Goal: Information Seeking & Learning: Learn about a topic

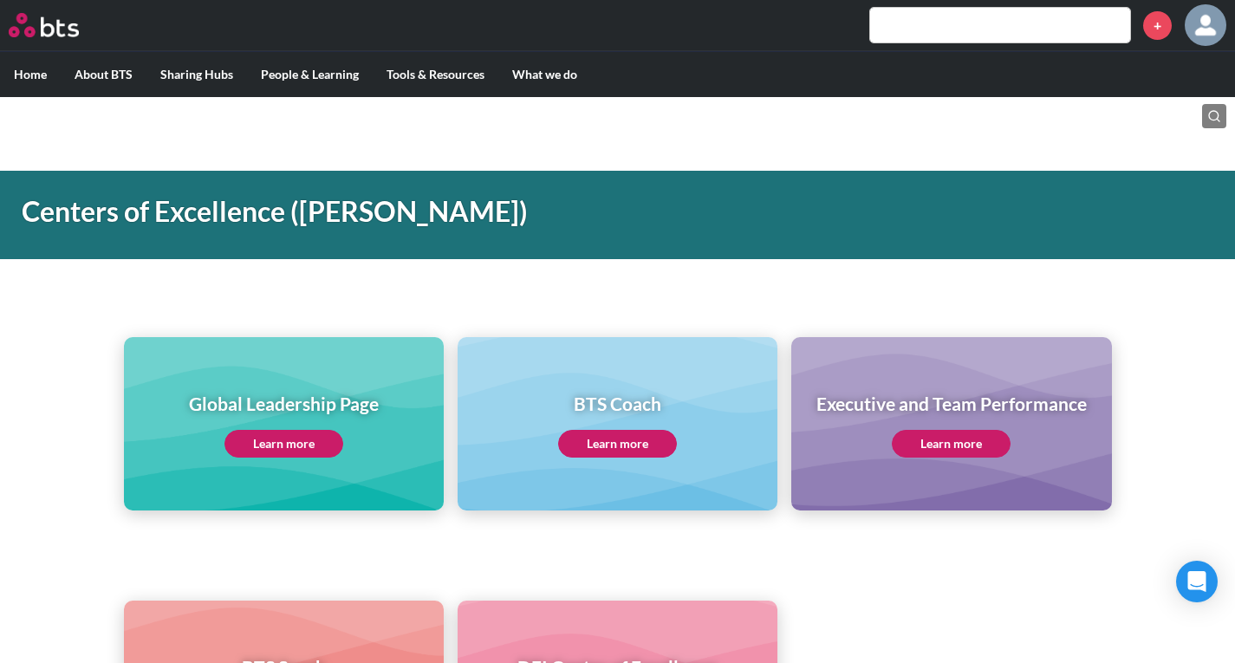
scroll to position [87, 0]
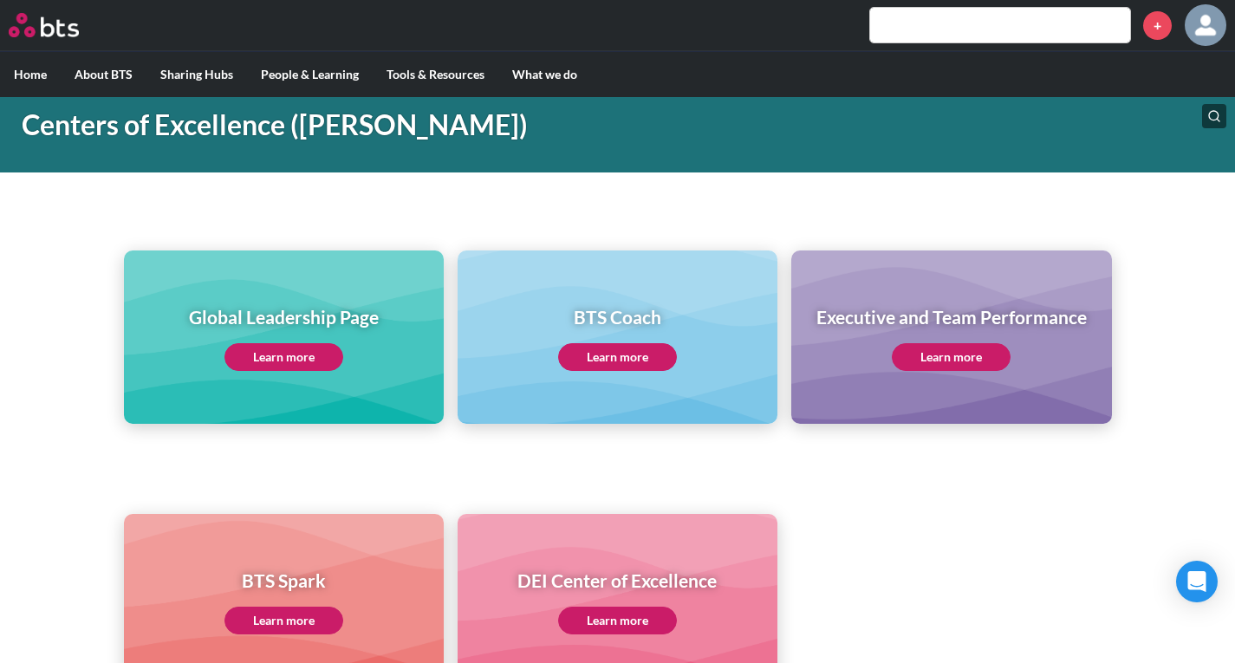
click at [998, 34] on input "text" at bounding box center [1000, 25] width 260 height 35
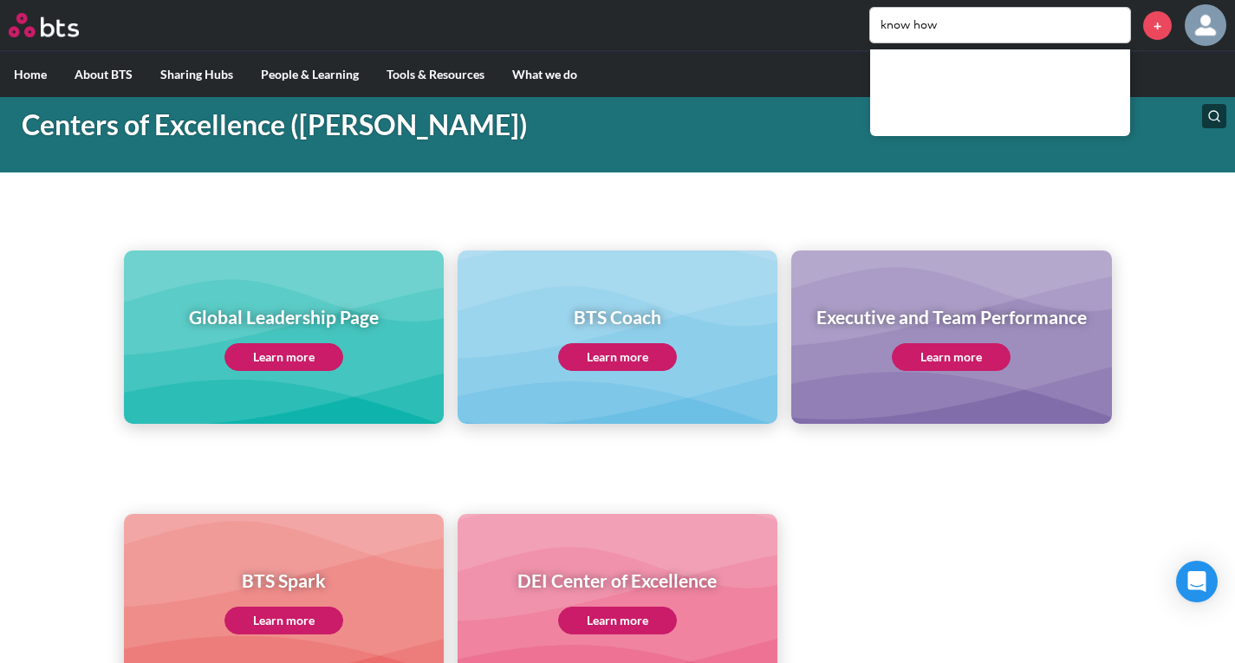
type input "know how"
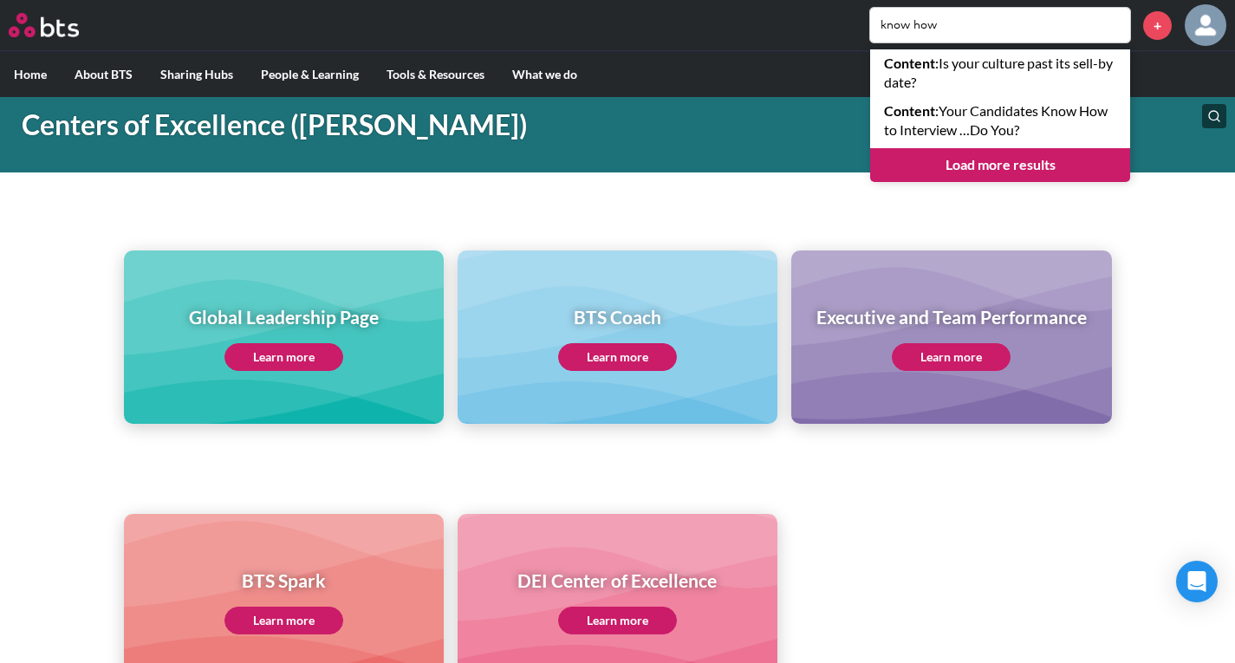
click at [1015, 154] on link "Load more results" at bounding box center [1000, 164] width 260 height 33
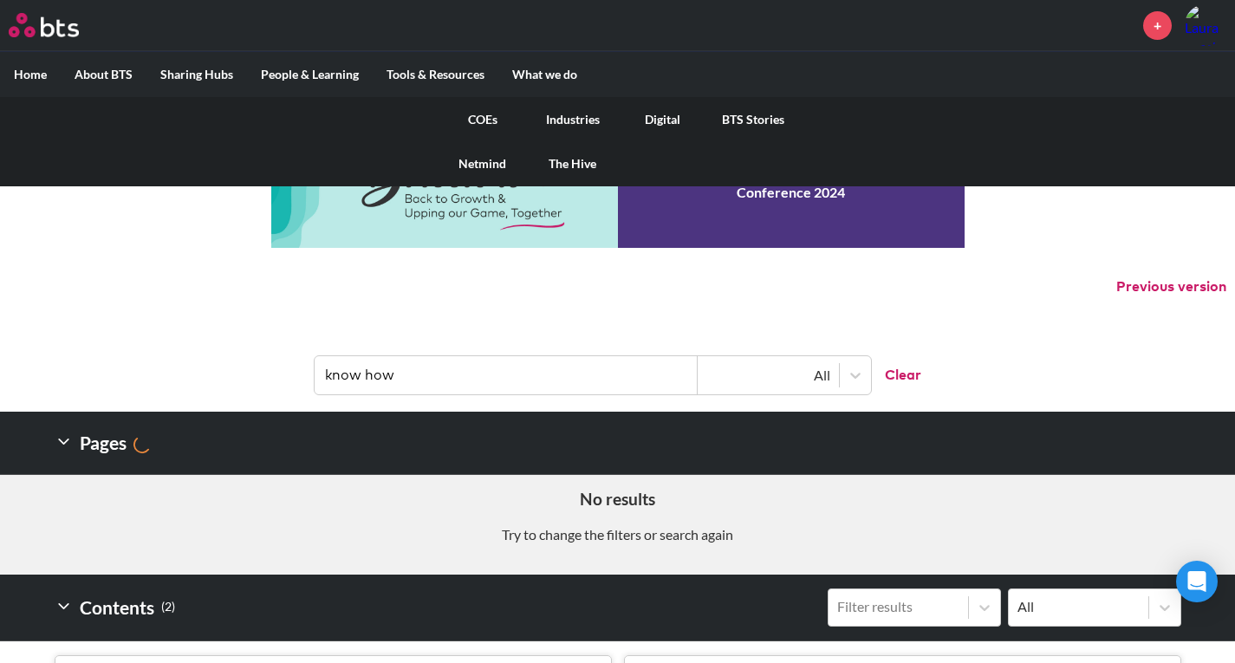
click at [472, 126] on link "COEs" at bounding box center [483, 119] width 90 height 45
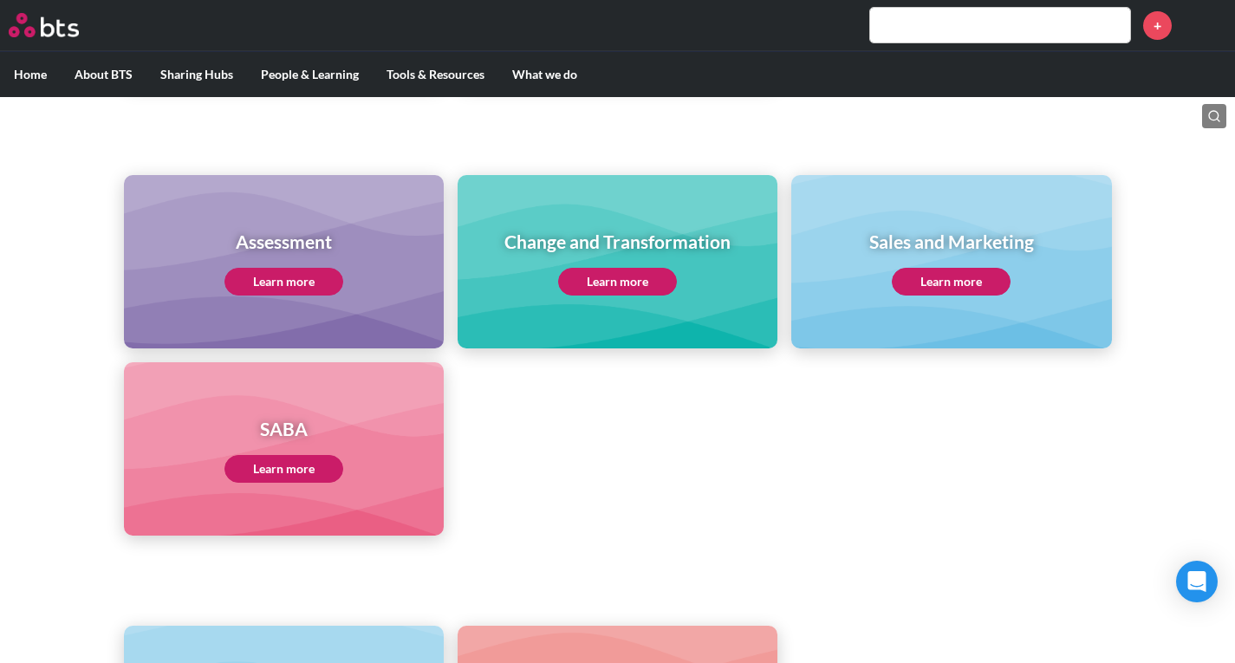
scroll to position [667, 0]
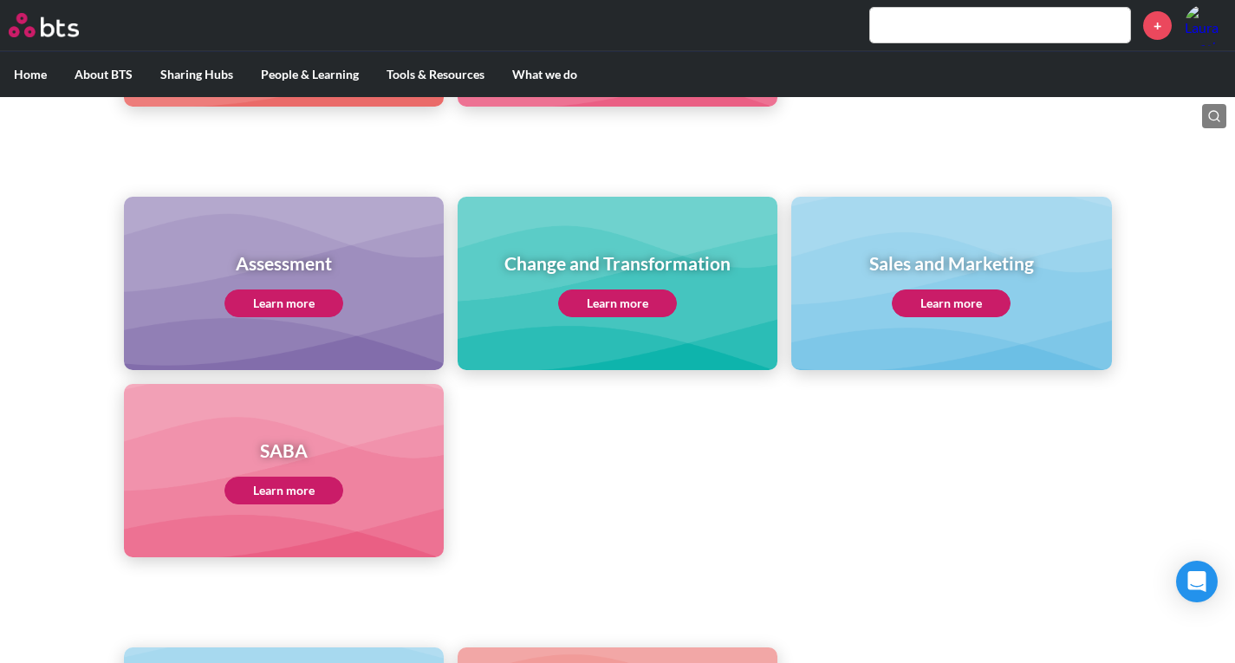
click at [625, 295] on link "Learn more" at bounding box center [617, 303] width 119 height 28
click at [926, 16] on input "text" at bounding box center [1000, 25] width 260 height 35
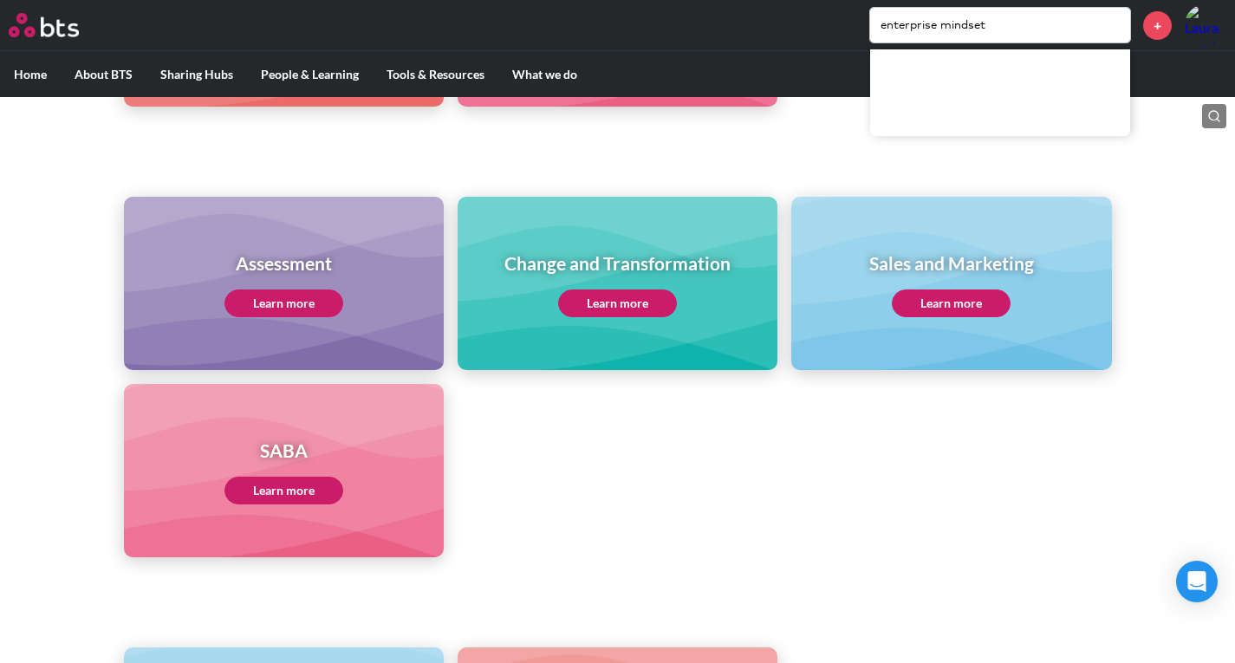
type input "enterprise mindset"
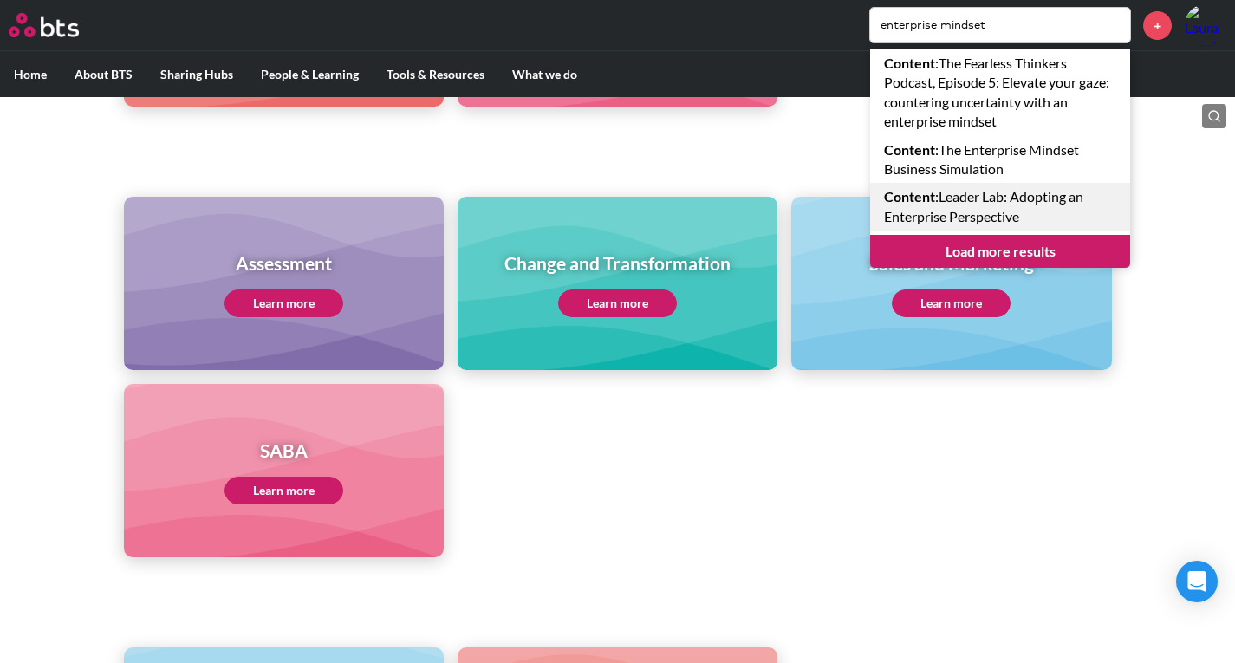
click at [1008, 199] on link "Content : Leader Lab: Adopting an Enterprise Perspective" at bounding box center [1000, 207] width 260 height 48
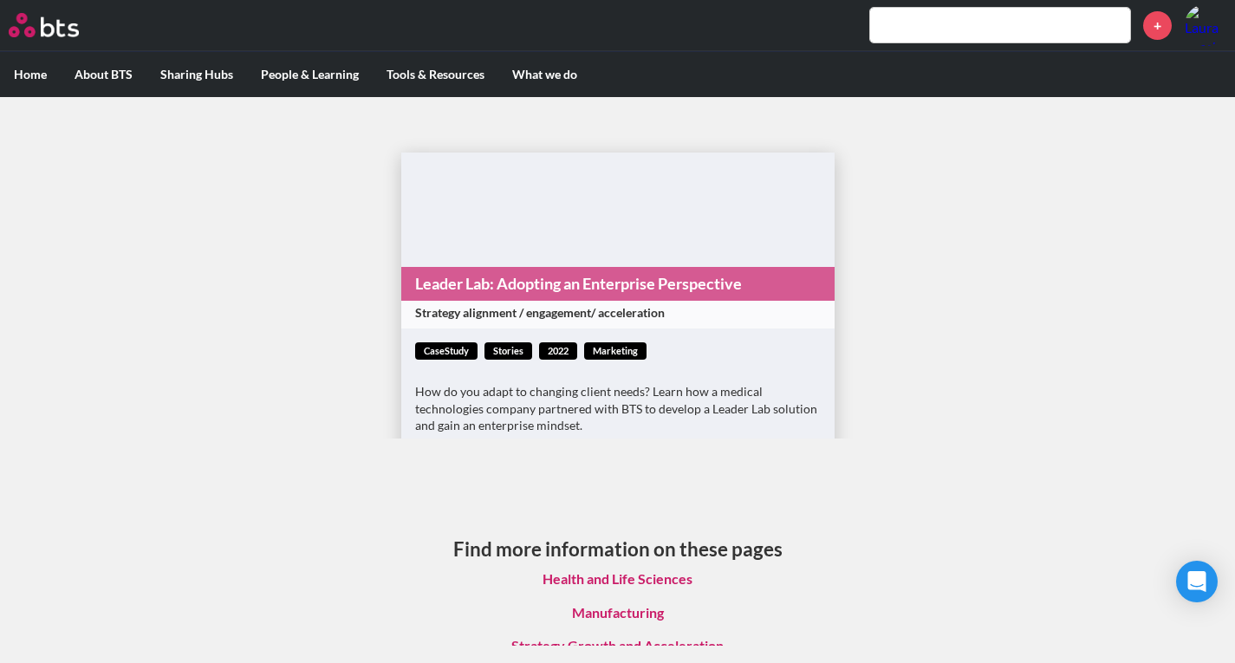
click at [652, 283] on link "Leader Lab: Adopting an Enterprise Perspective" at bounding box center [617, 284] width 433 height 34
click at [959, 40] on input "text" at bounding box center [1000, 25] width 260 height 35
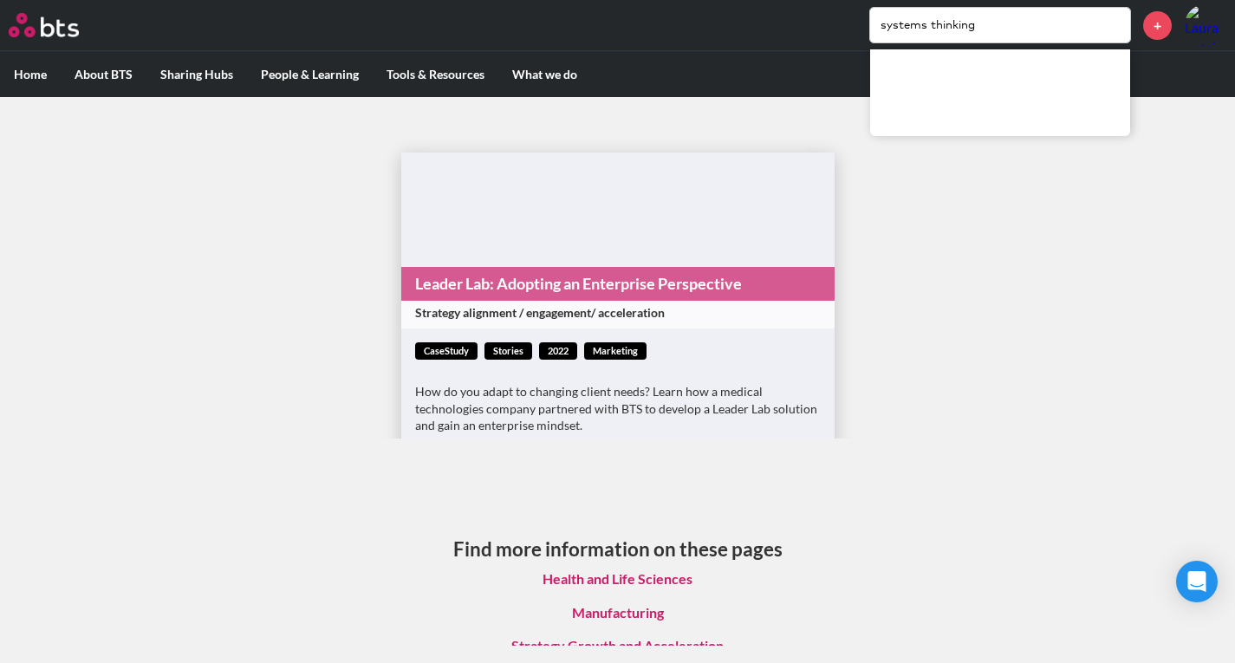
type input "systems thinking"
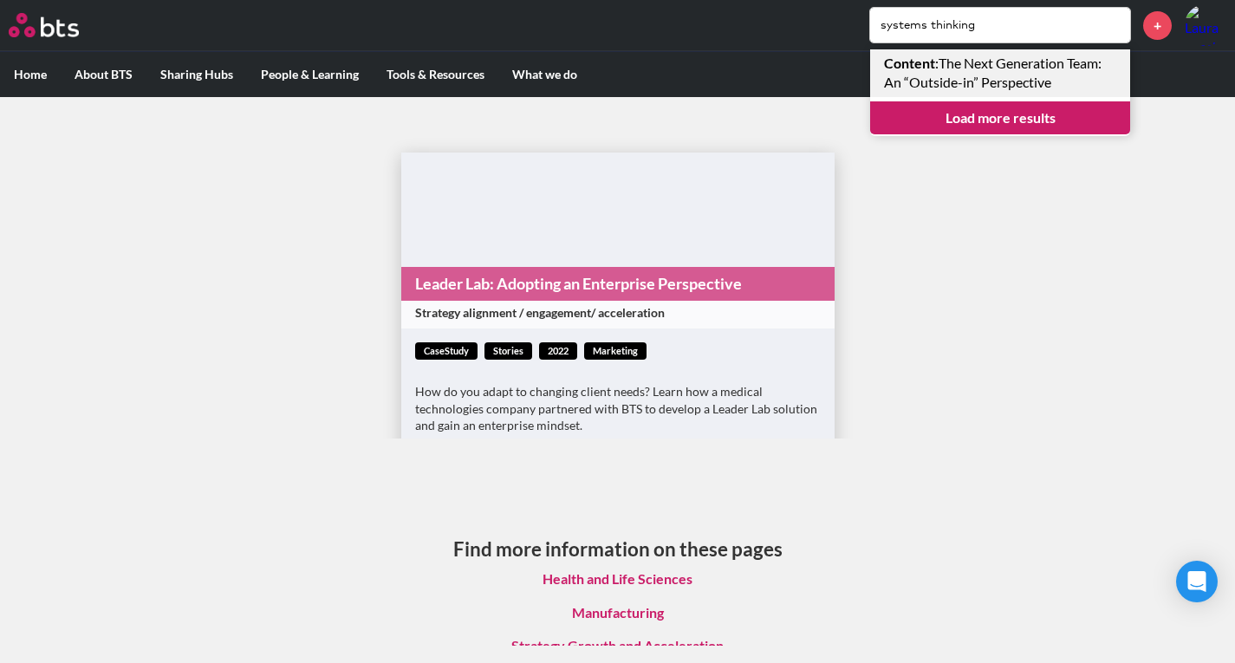
click at [1007, 81] on link "Content : The Next Generation Team: An “Outside-in” Perspective" at bounding box center [1000, 73] width 260 height 48
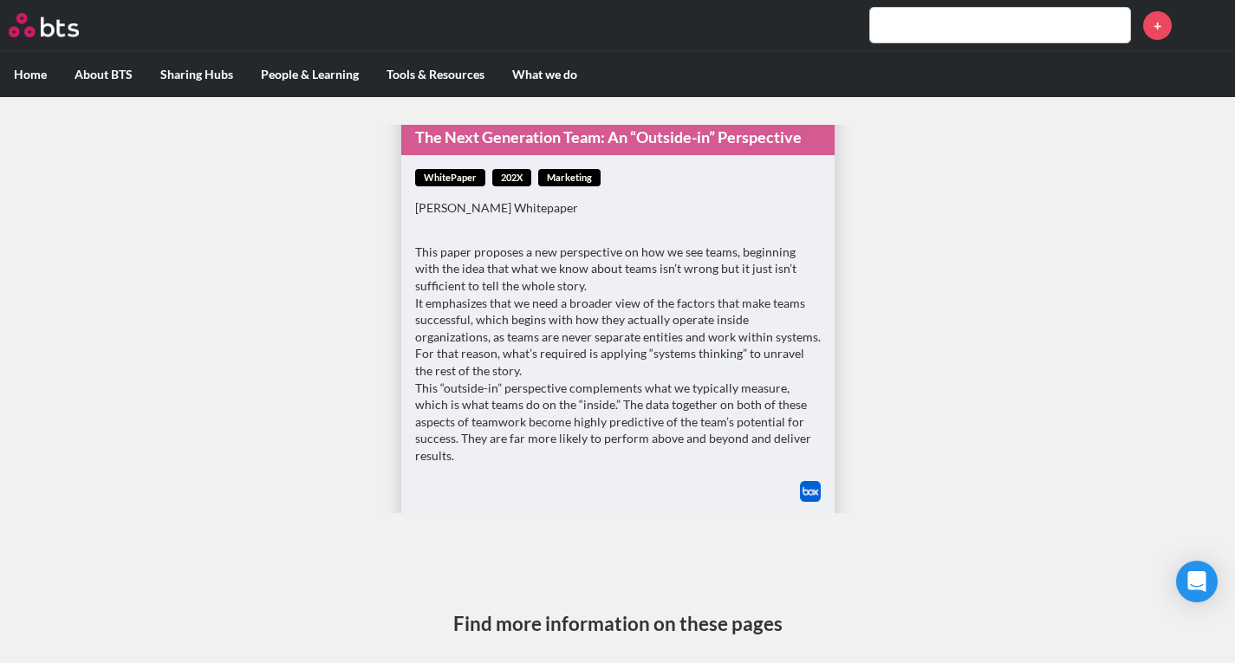
scroll to position [235, 0]
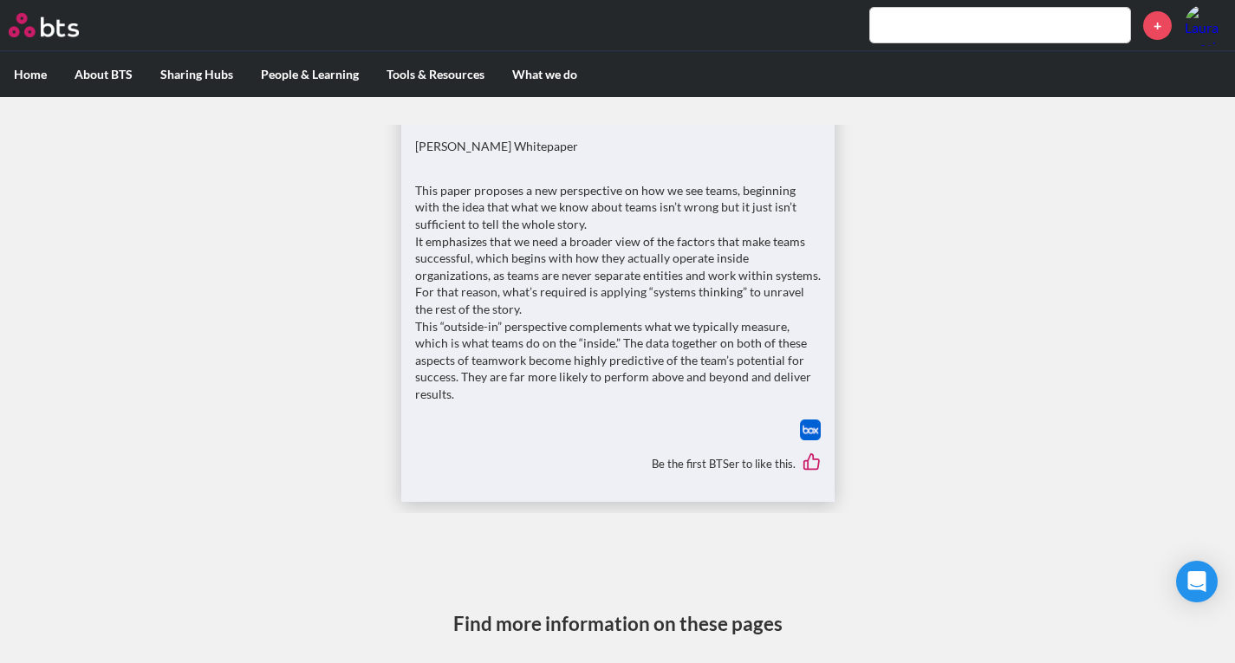
click at [957, 25] on input "text" at bounding box center [1000, 25] width 260 height 35
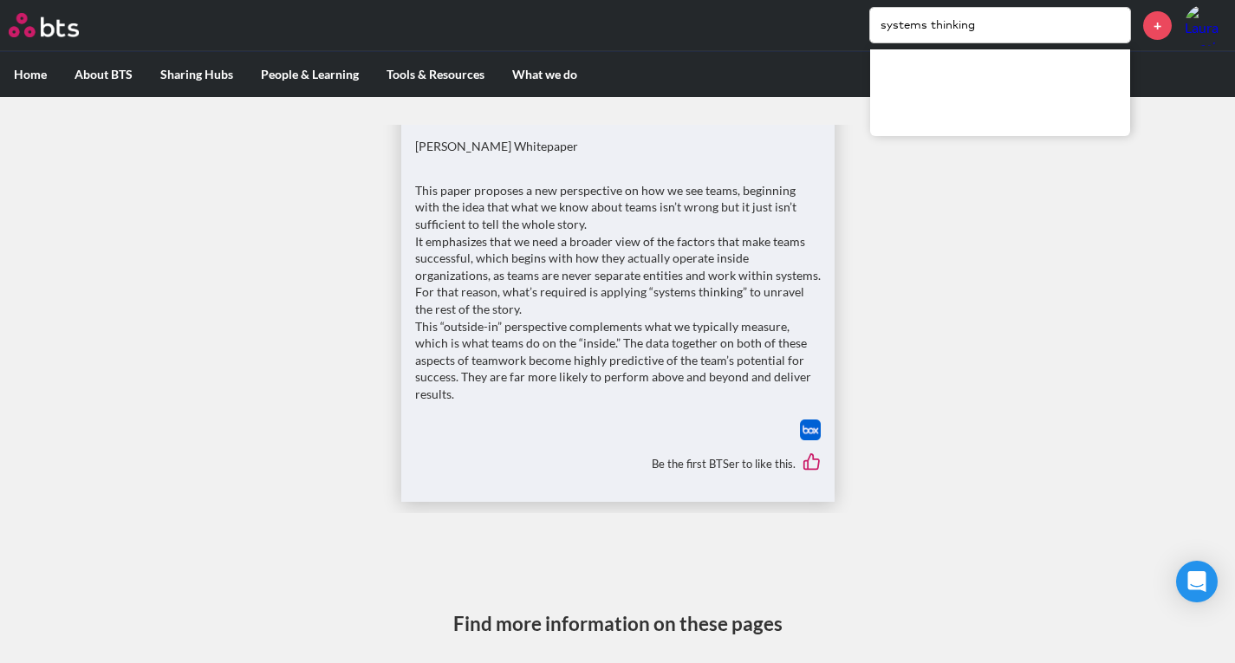
type input "systems thinking"
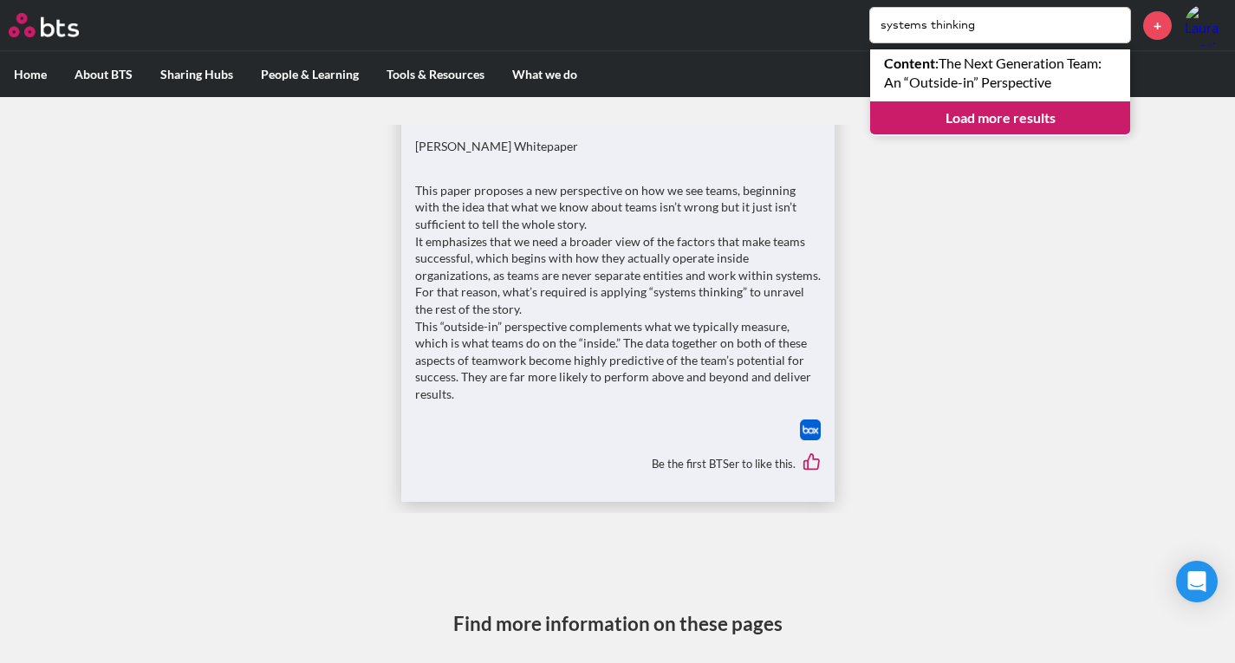
click at [1028, 115] on link "Load more results" at bounding box center [1000, 117] width 260 height 33
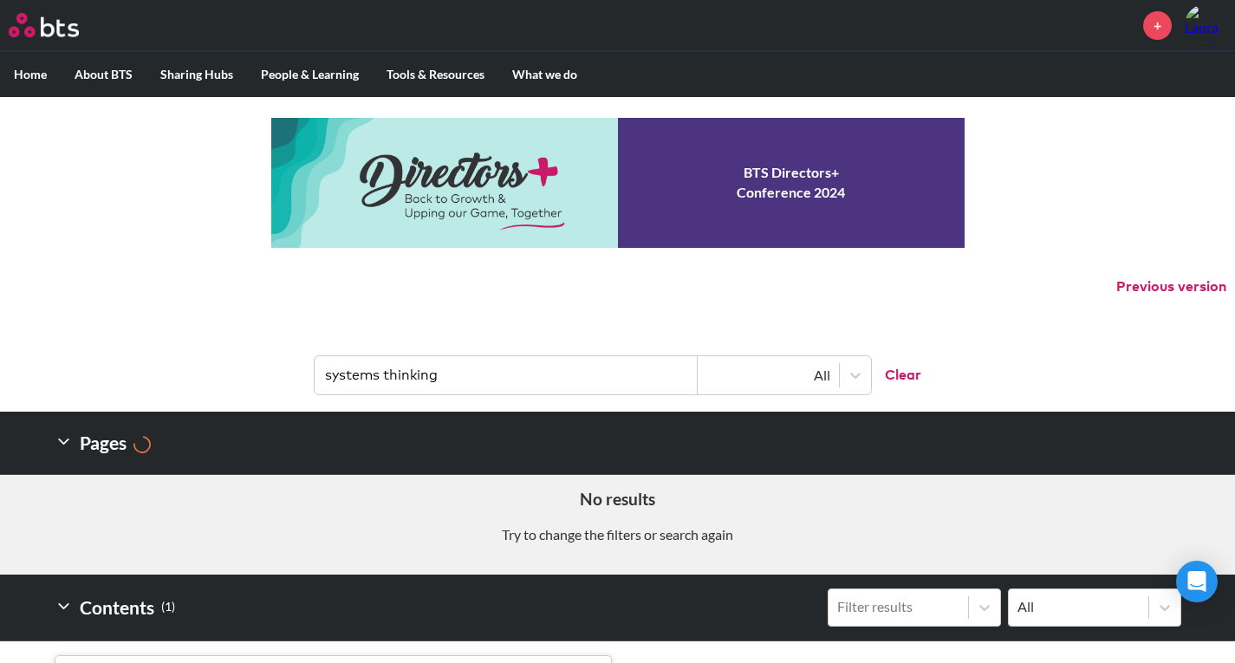
click at [1013, 343] on header "systems thinking All Clear" at bounding box center [617, 367] width 1235 height 90
click at [483, 387] on input "systems thinking" at bounding box center [506, 375] width 383 height 38
click at [482, 387] on input "systems thinking" at bounding box center [506, 375] width 383 height 38
type input "silos"
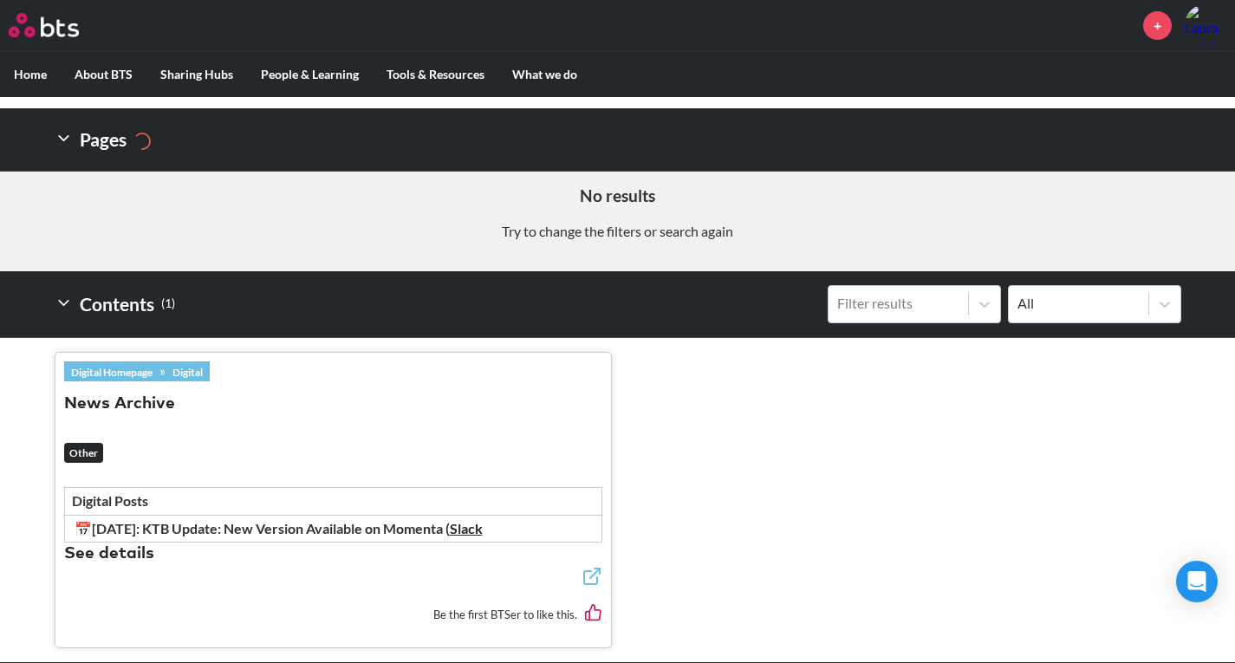
scroll to position [464, 0]
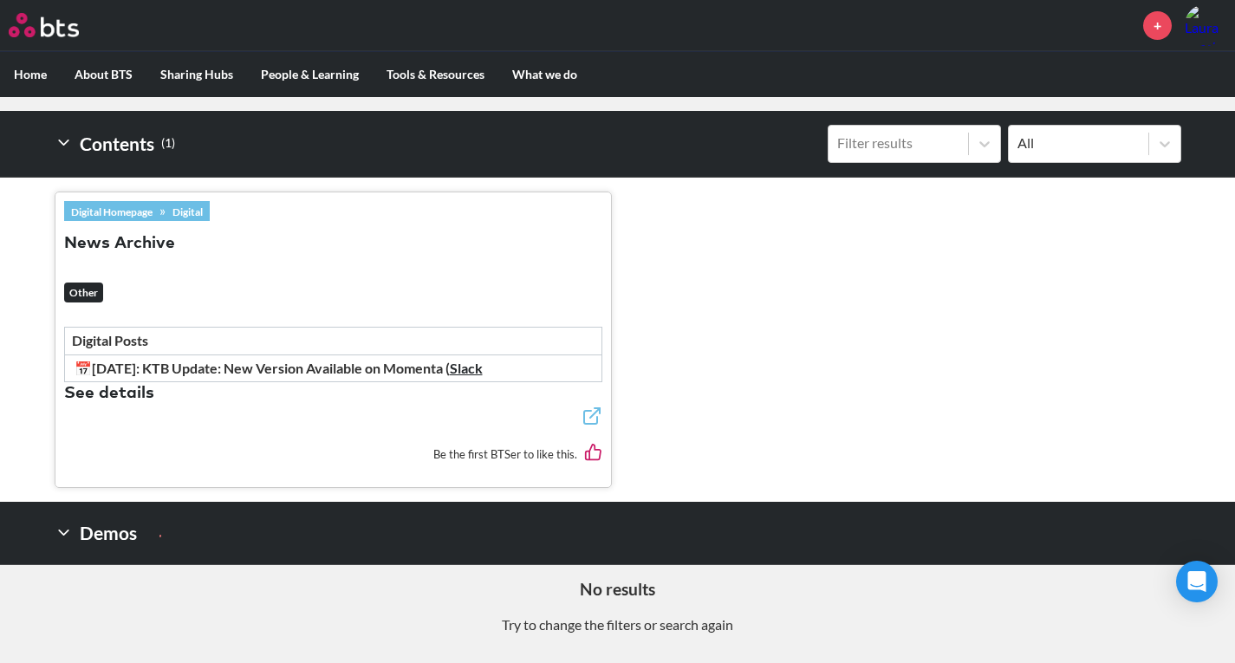
click at [818, 172] on div "Contents ( 1 ) Filter results All" at bounding box center [618, 144] width 1127 height 66
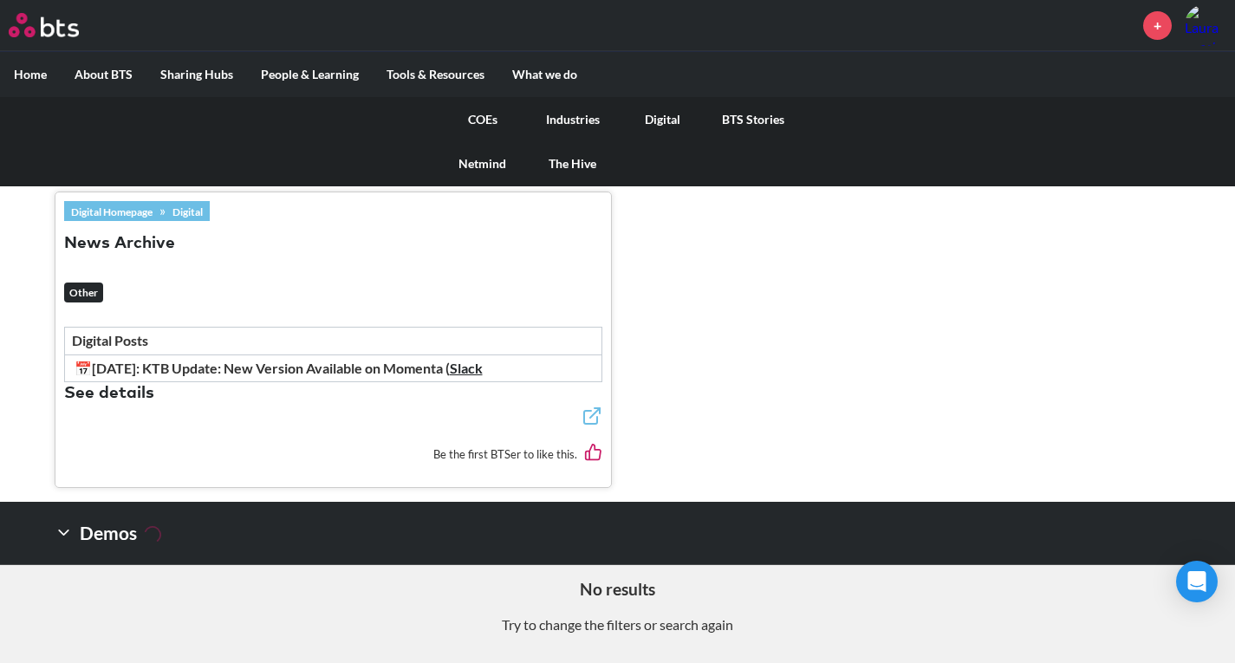
click at [490, 128] on link "COEs" at bounding box center [483, 119] width 90 height 45
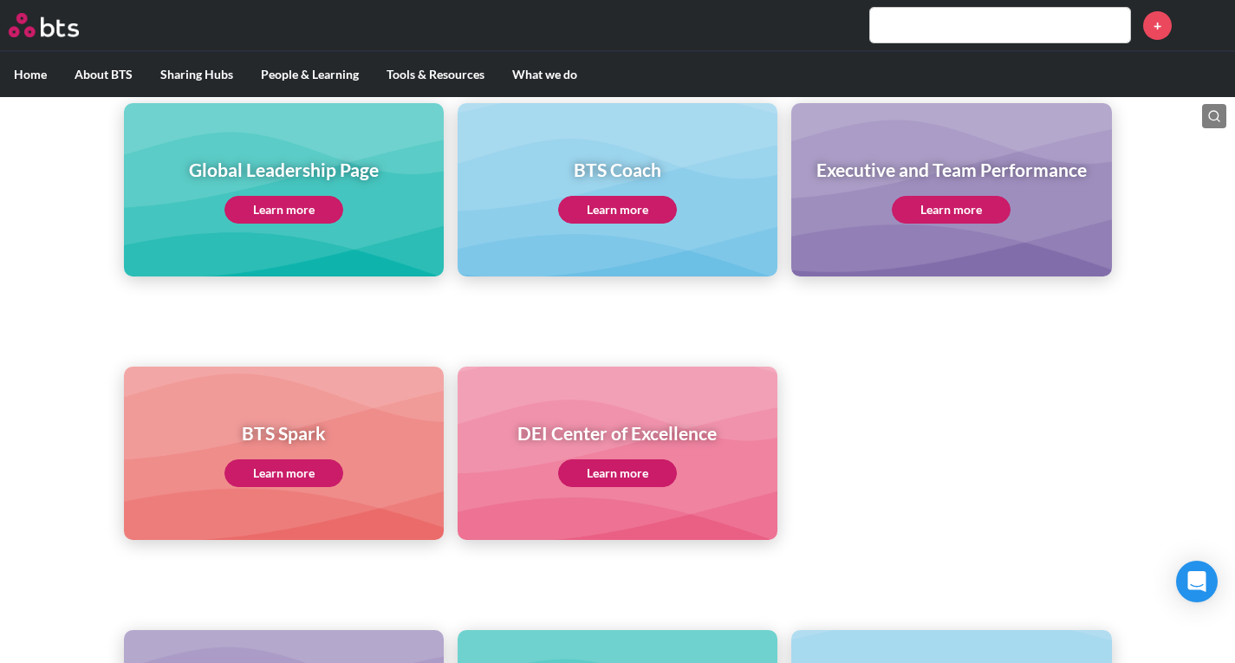
scroll to position [147, 0]
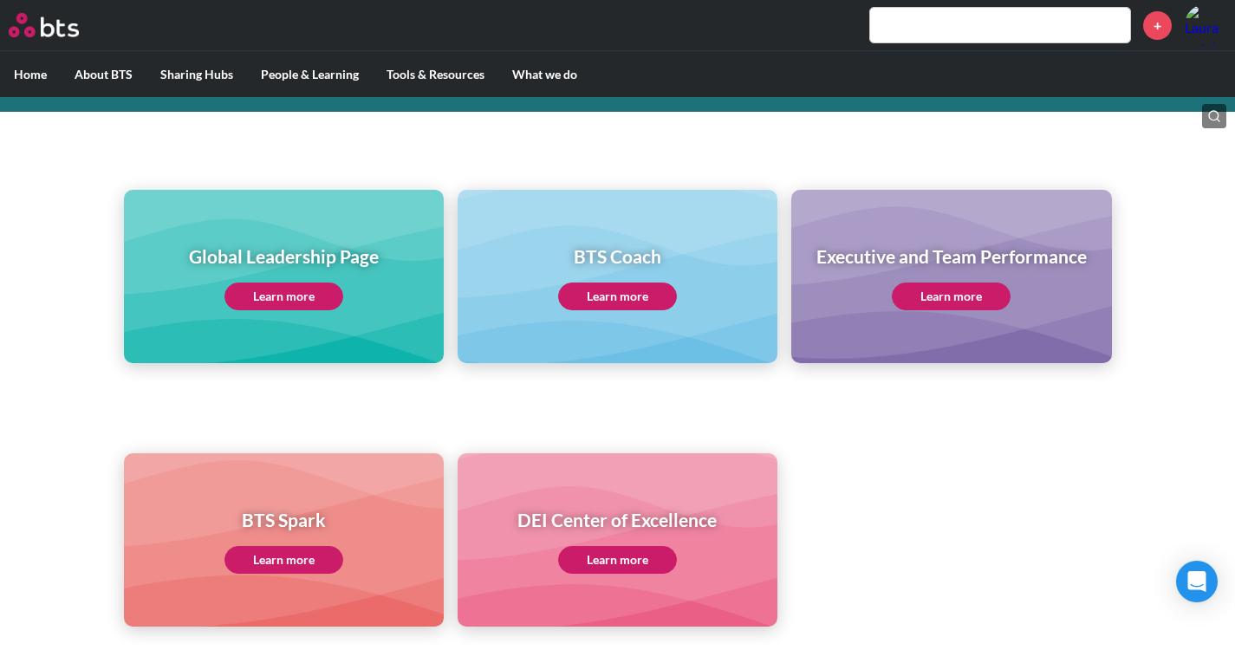
click at [273, 271] on div "Global Leadership Page Learn more" at bounding box center [284, 277] width 190 height 67
click at [281, 309] on link "Learn more" at bounding box center [283, 297] width 119 height 28
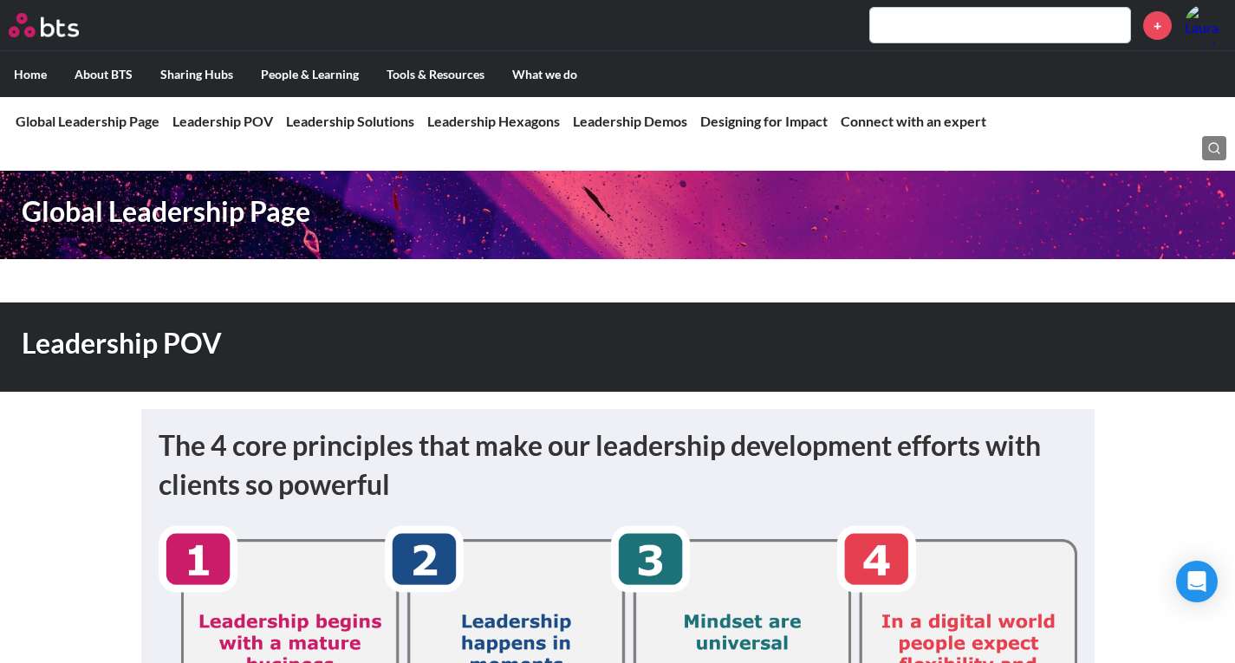
click at [973, 23] on input "text" at bounding box center [1000, 25] width 260 height 35
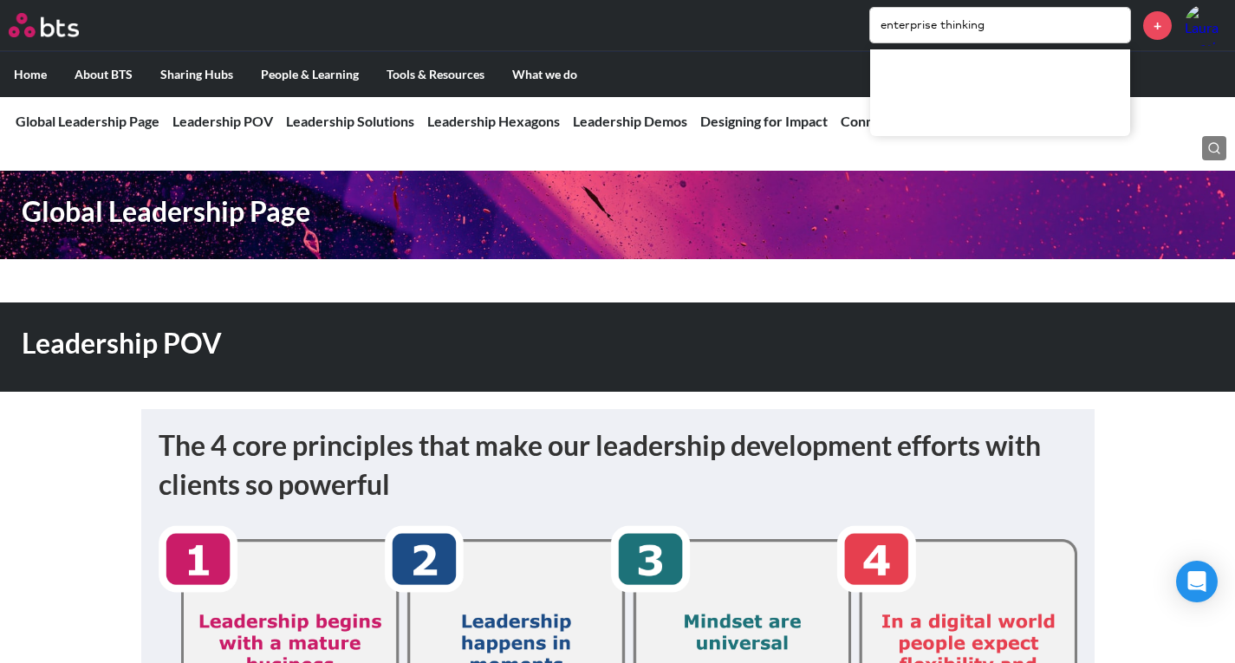
type input "enterprise thinking"
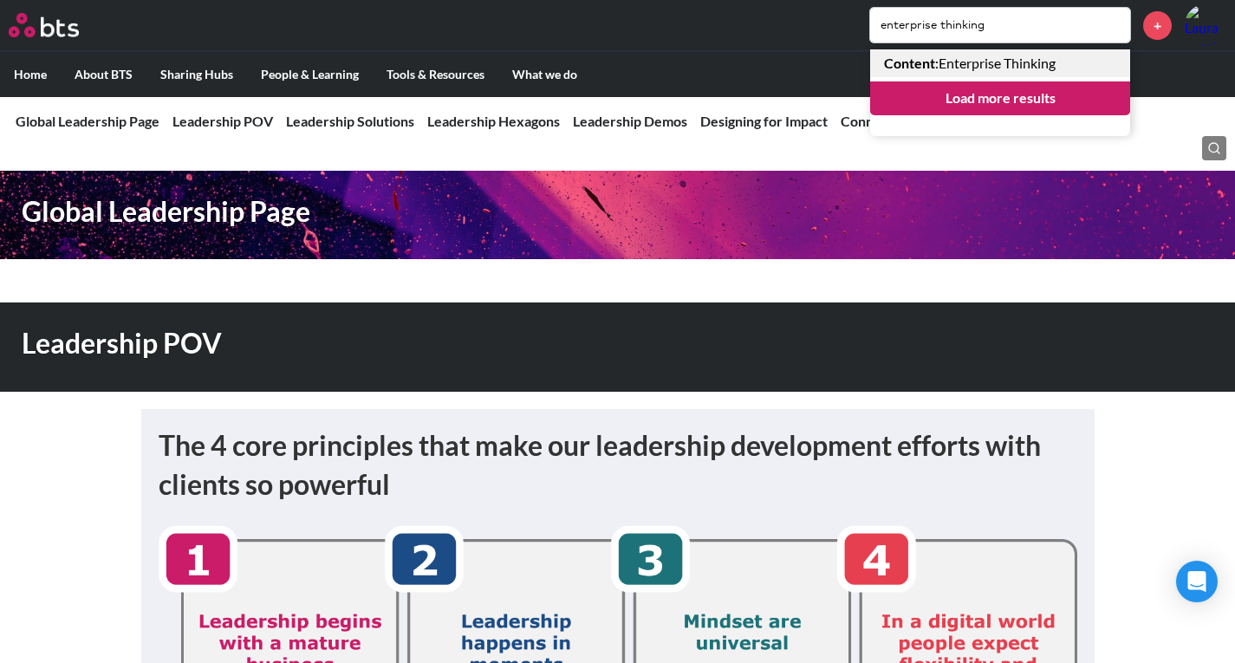
click at [980, 70] on link "Content : Enterprise Thinking" at bounding box center [1000, 63] width 260 height 28
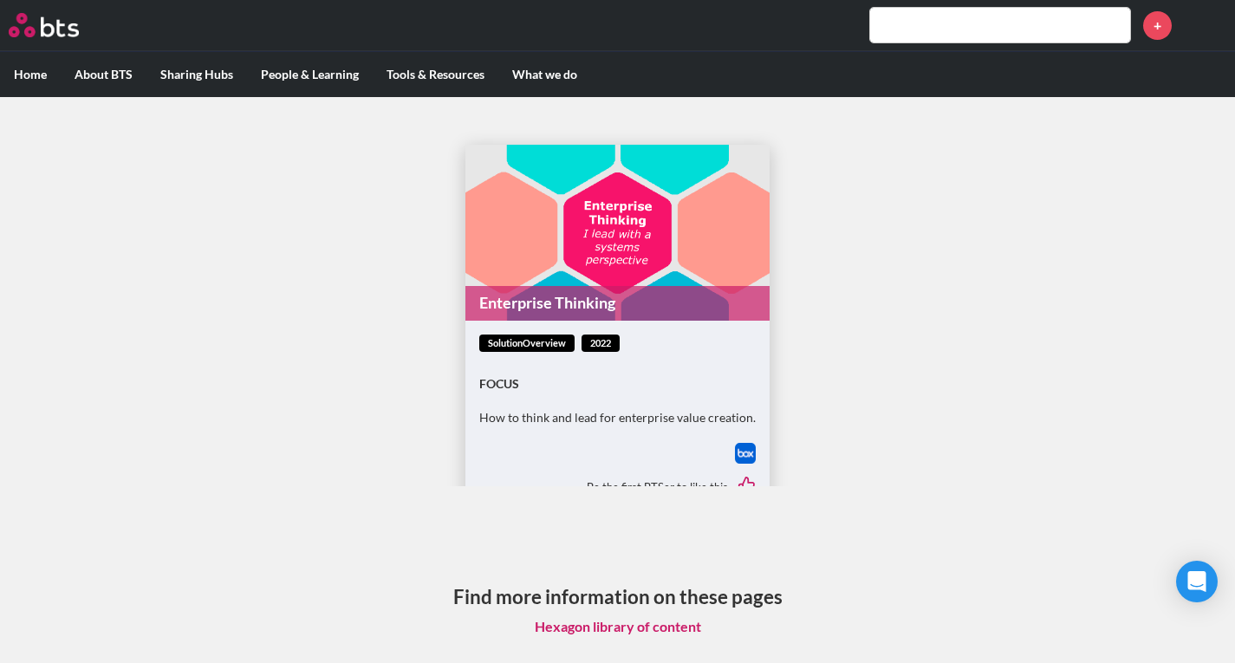
scroll to position [10, 0]
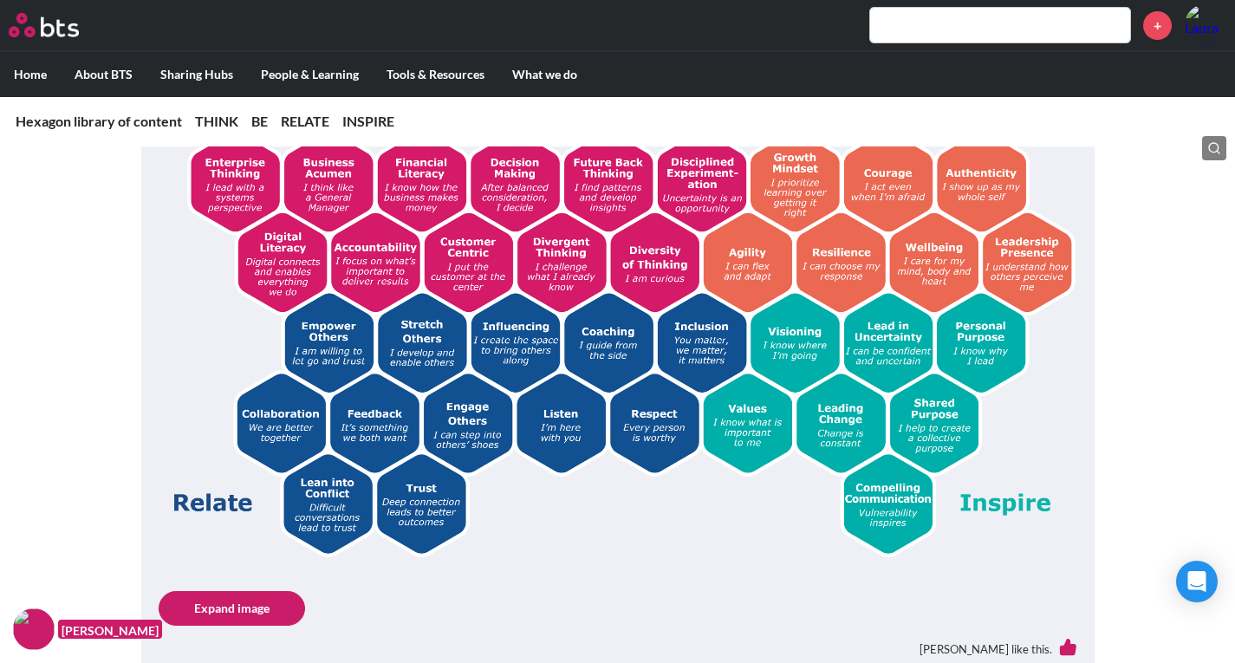
scroll to position [433, 0]
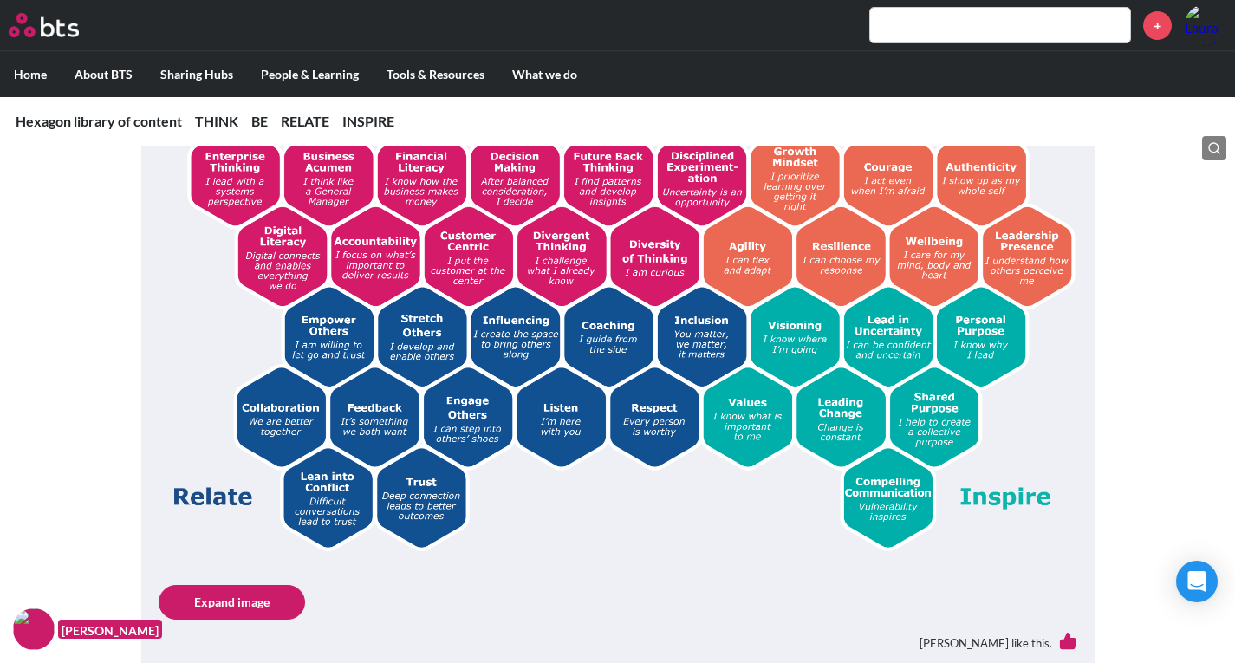
click at [564, 417] on img at bounding box center [618, 319] width 919 height 463
click at [465, 418] on img at bounding box center [618, 319] width 919 height 463
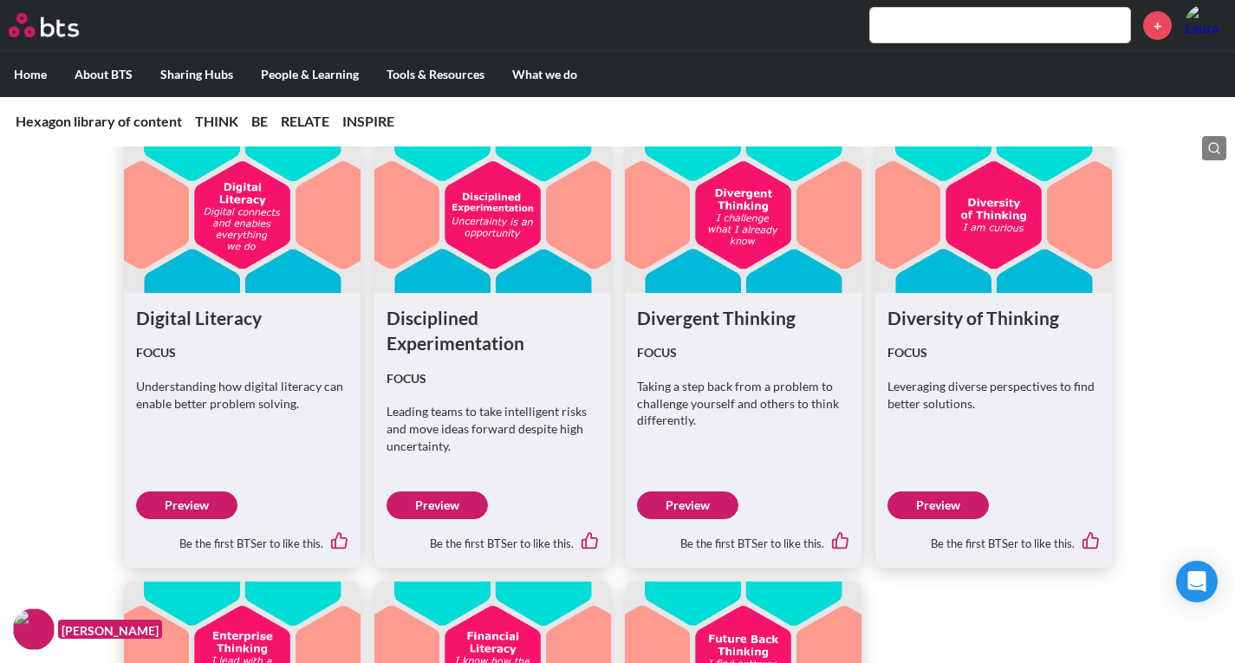
scroll to position [1647, 0]
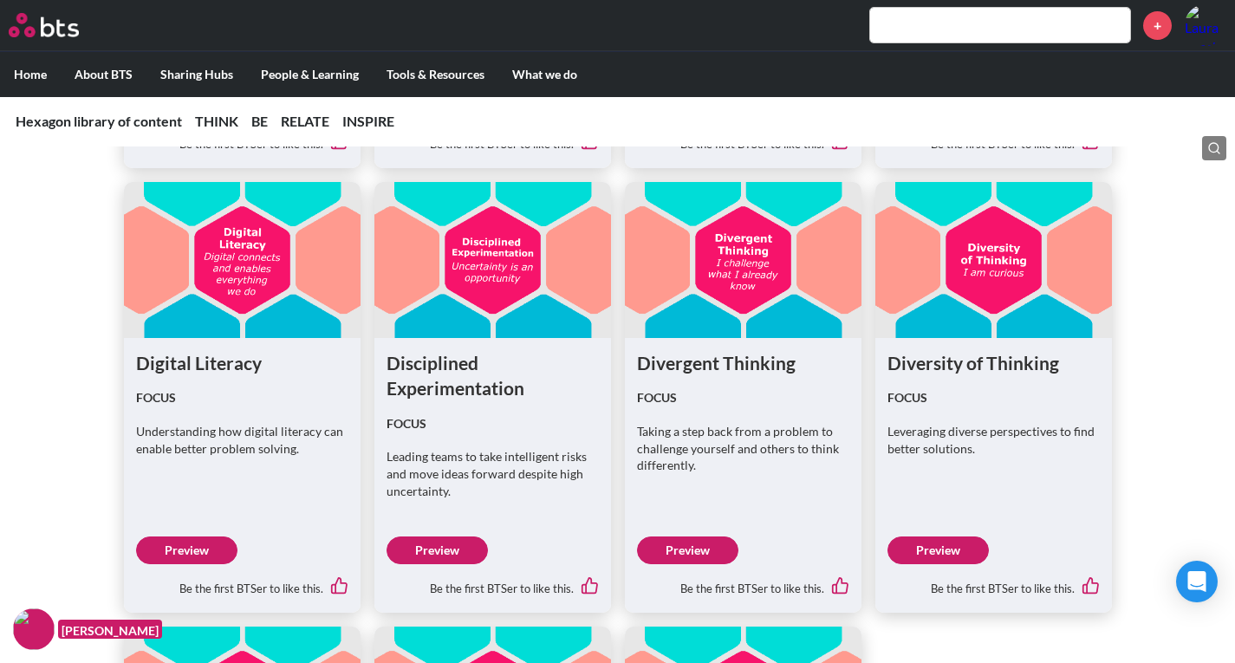
click at [690, 544] on link "Preview" at bounding box center [687, 550] width 101 height 28
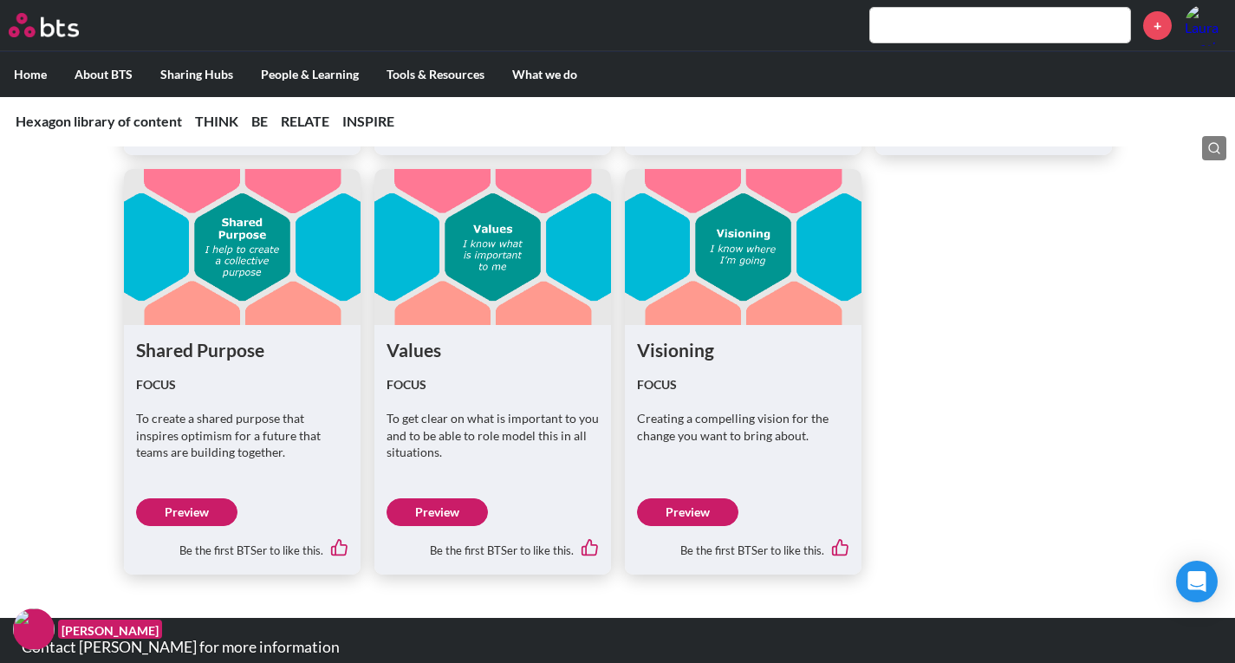
scroll to position [5902, 0]
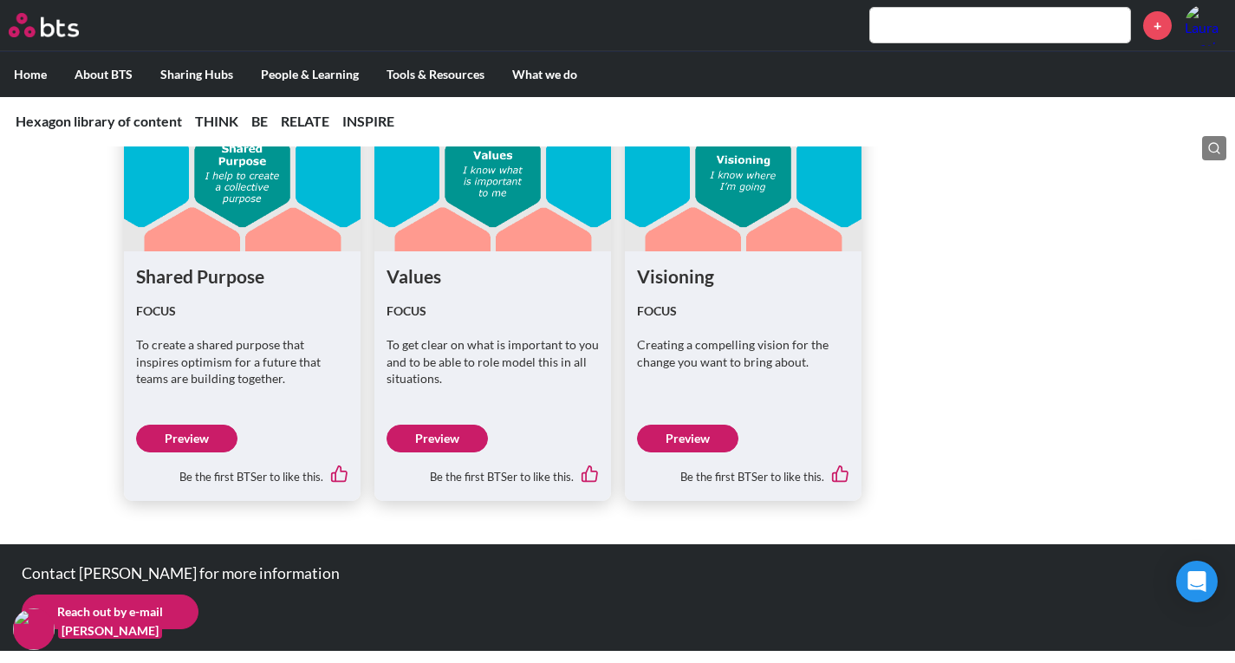
click at [184, 435] on link "Preview" at bounding box center [186, 439] width 101 height 28
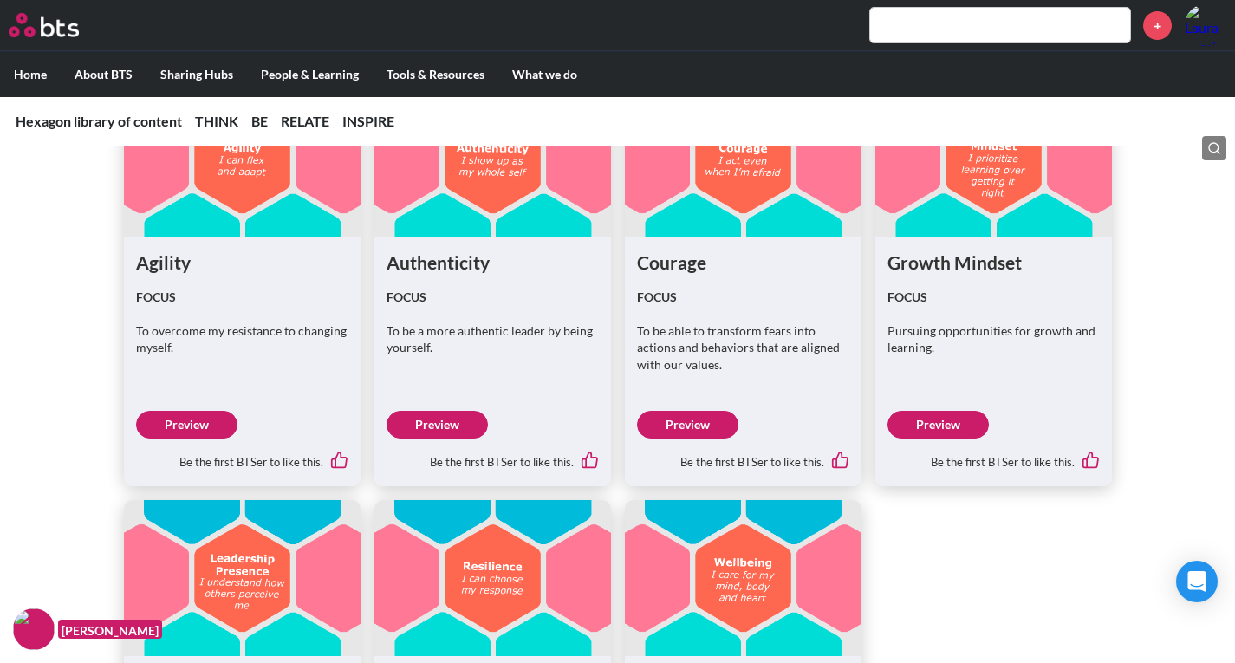
scroll to position [2869, 0]
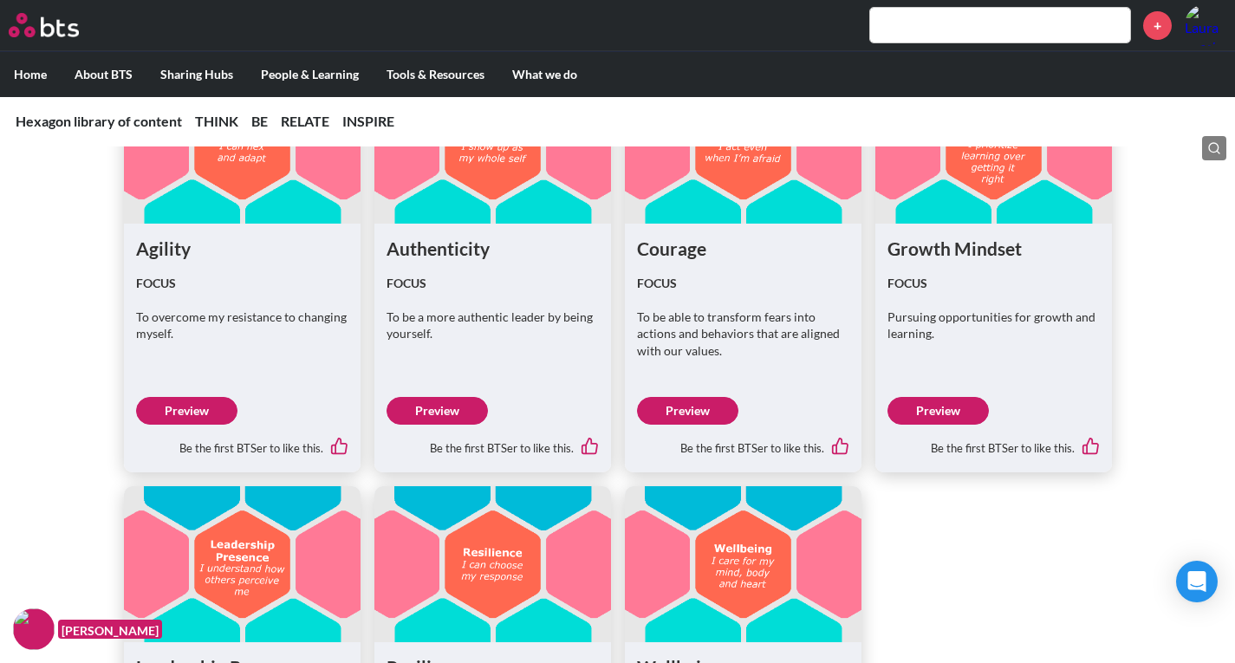
click at [950, 419] on link "Preview" at bounding box center [937, 411] width 101 height 28
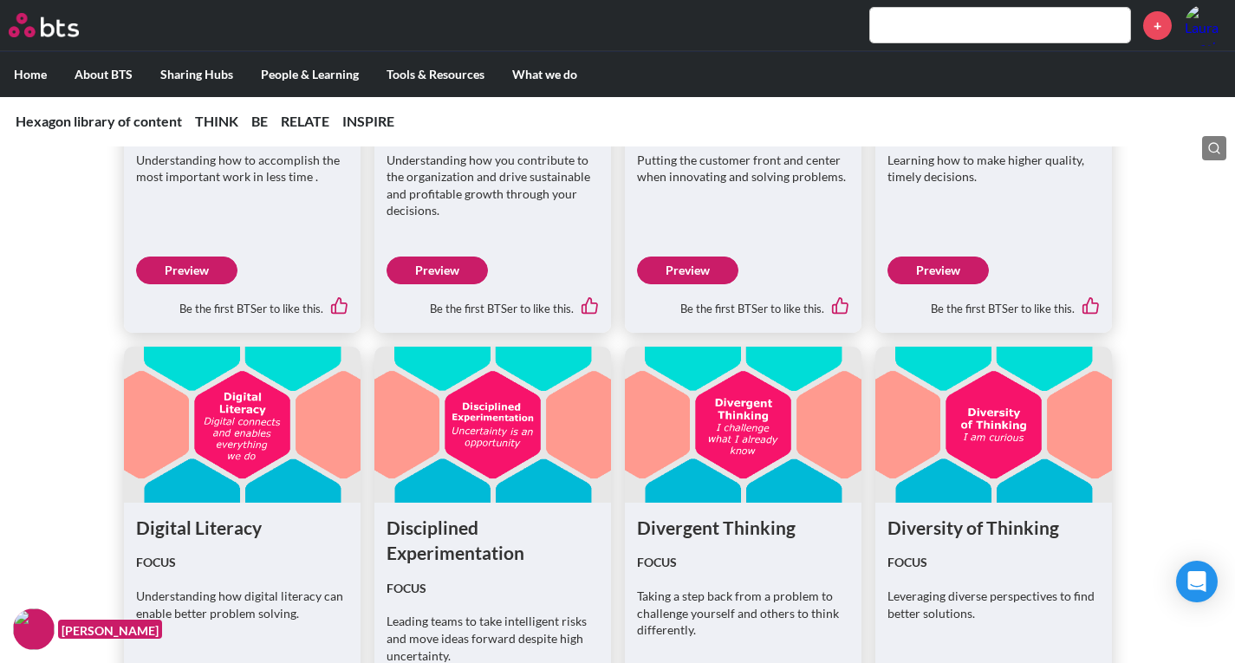
scroll to position [1309, 0]
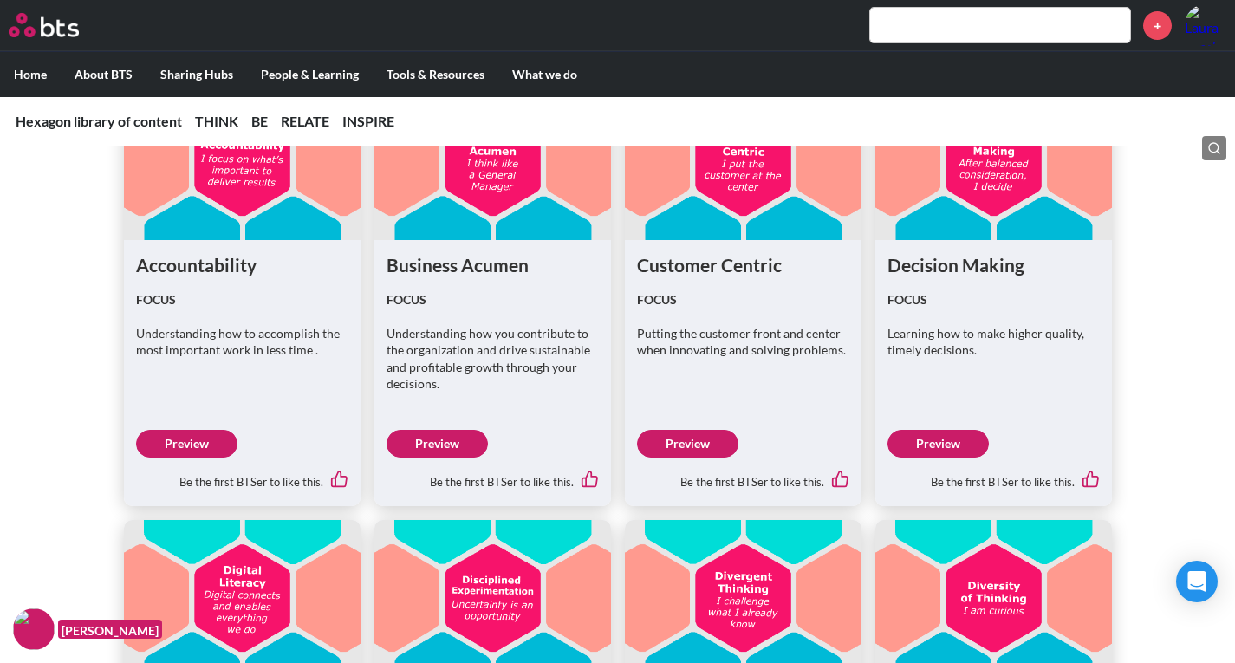
click at [687, 440] on link "Preview" at bounding box center [687, 444] width 101 height 28
click at [964, 447] on link "Preview" at bounding box center [937, 444] width 101 height 28
